Goal: Register for event/course

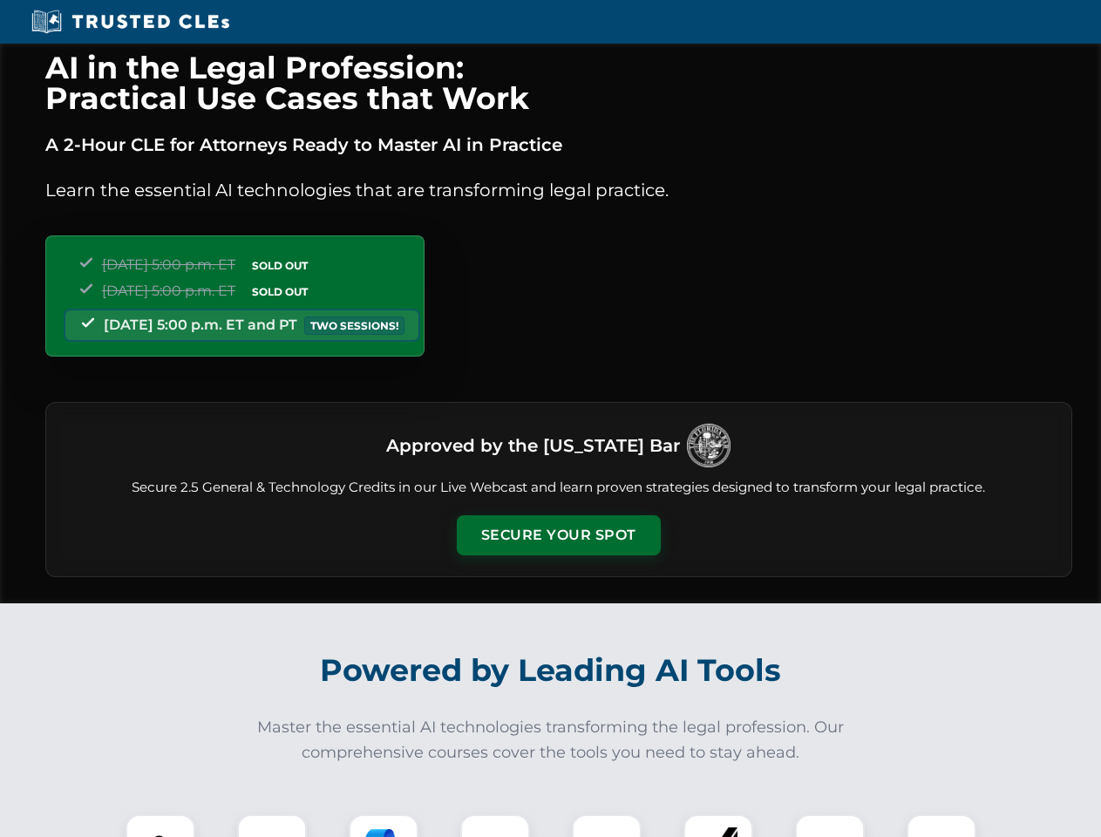
click at [558, 535] on button "Secure Your Spot" at bounding box center [559, 535] width 204 height 40
click at [160, 826] on img at bounding box center [160, 849] width 51 height 51
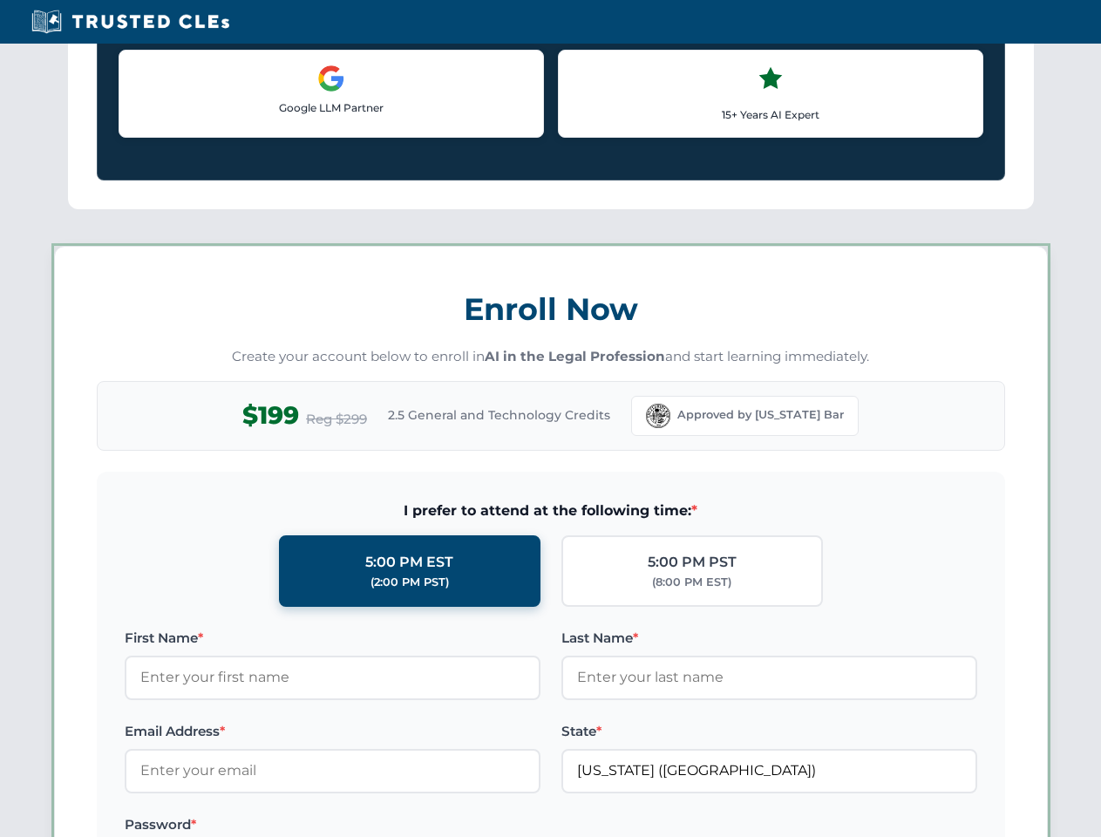
click at [384, 826] on label "Password *" at bounding box center [333, 825] width 416 height 21
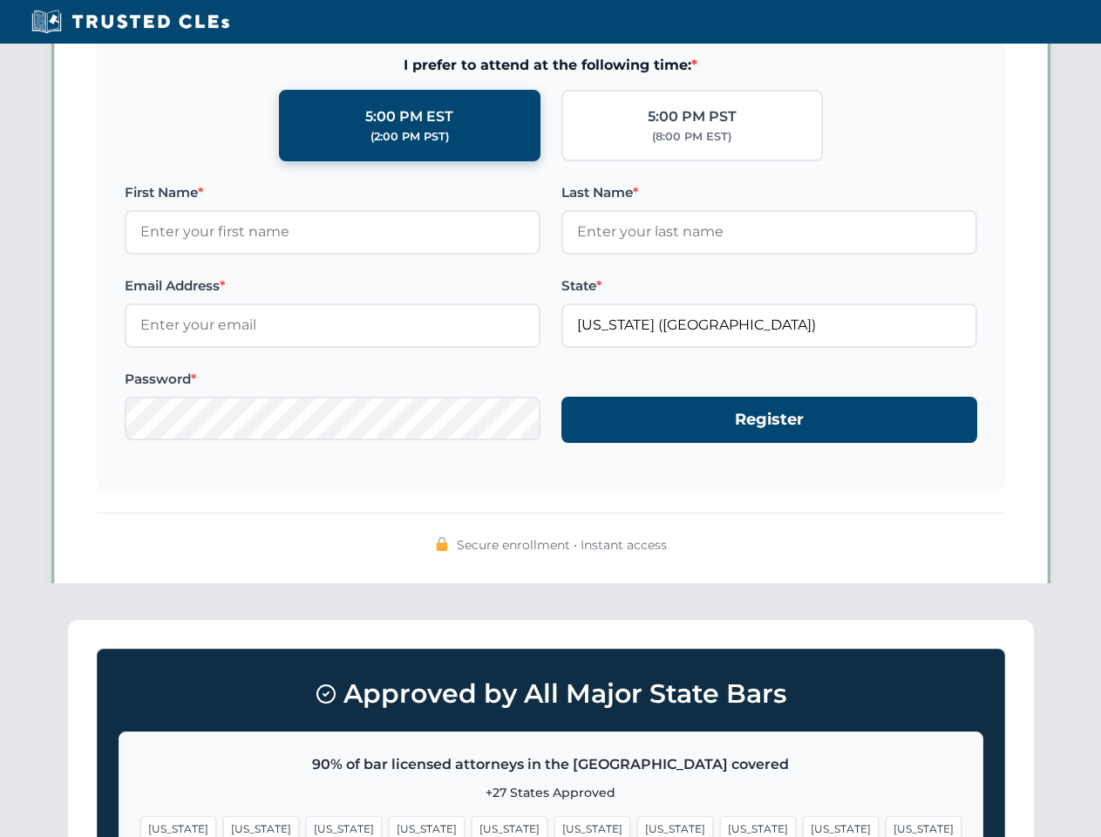
click at [803, 826] on span "[US_STATE]" at bounding box center [841, 828] width 76 height 25
